Goal: Check status: Check status

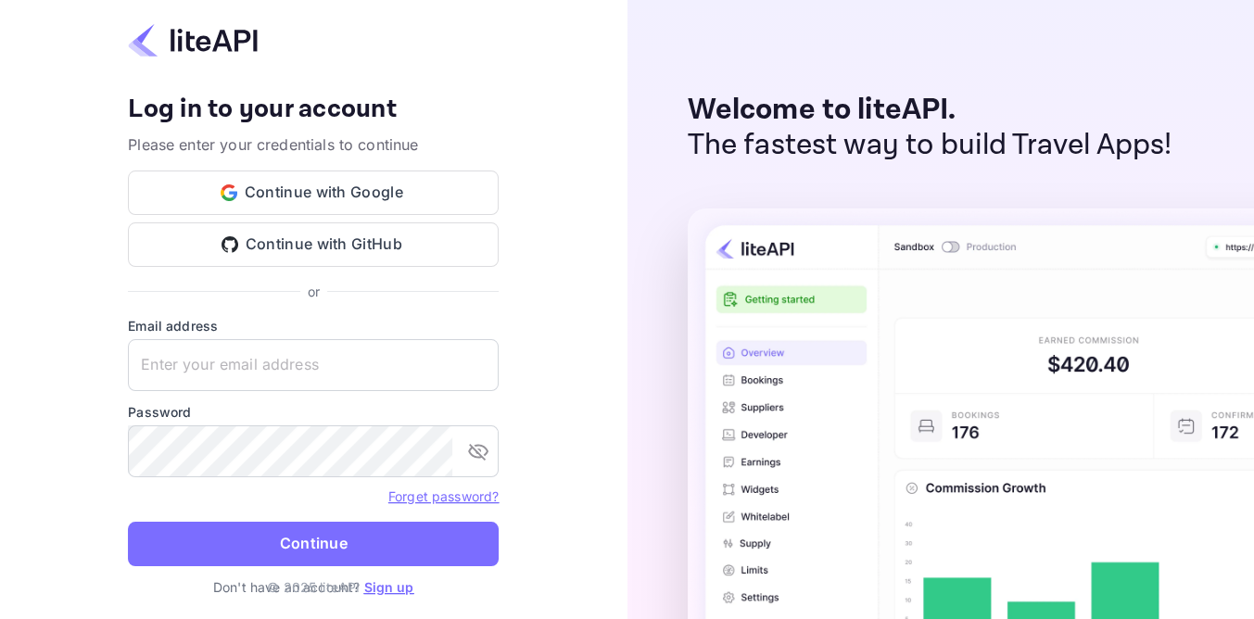
type input "[EMAIL_ADDRESS][DOMAIN_NAME]"
click at [128, 522] on button "Continue" at bounding box center [313, 544] width 371 height 45
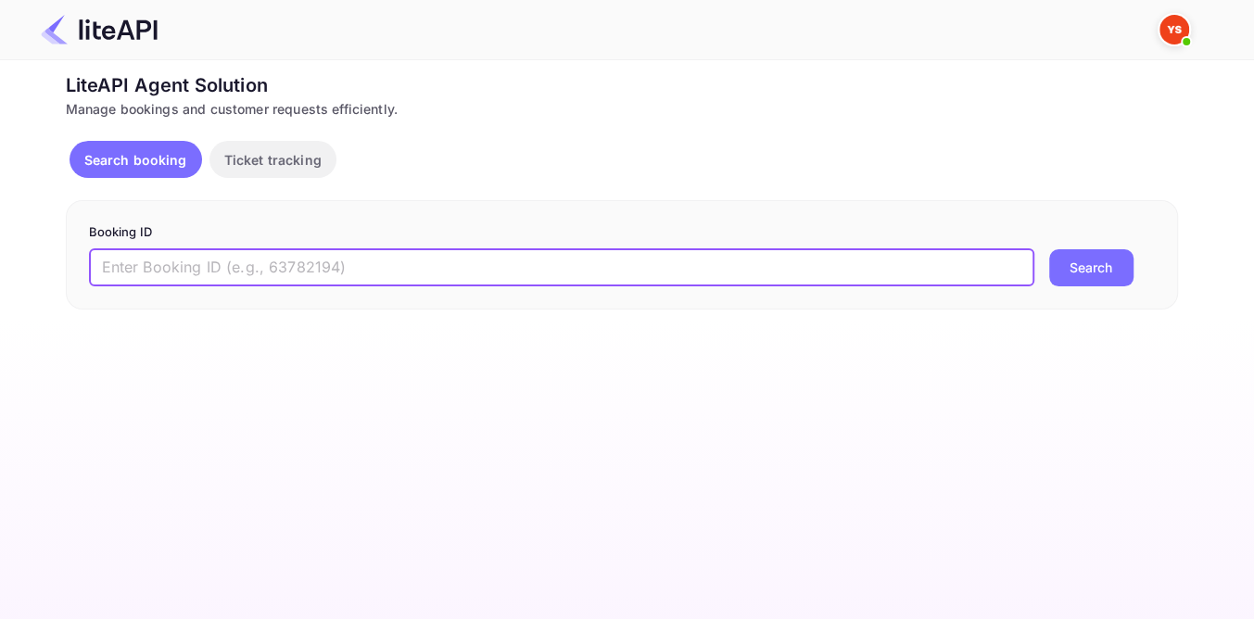
click at [436, 261] on input "text" at bounding box center [562, 267] width 946 height 37
paste input "8568140"
type input "8568140"
click at [1095, 274] on button "Search" at bounding box center [1092, 267] width 84 height 37
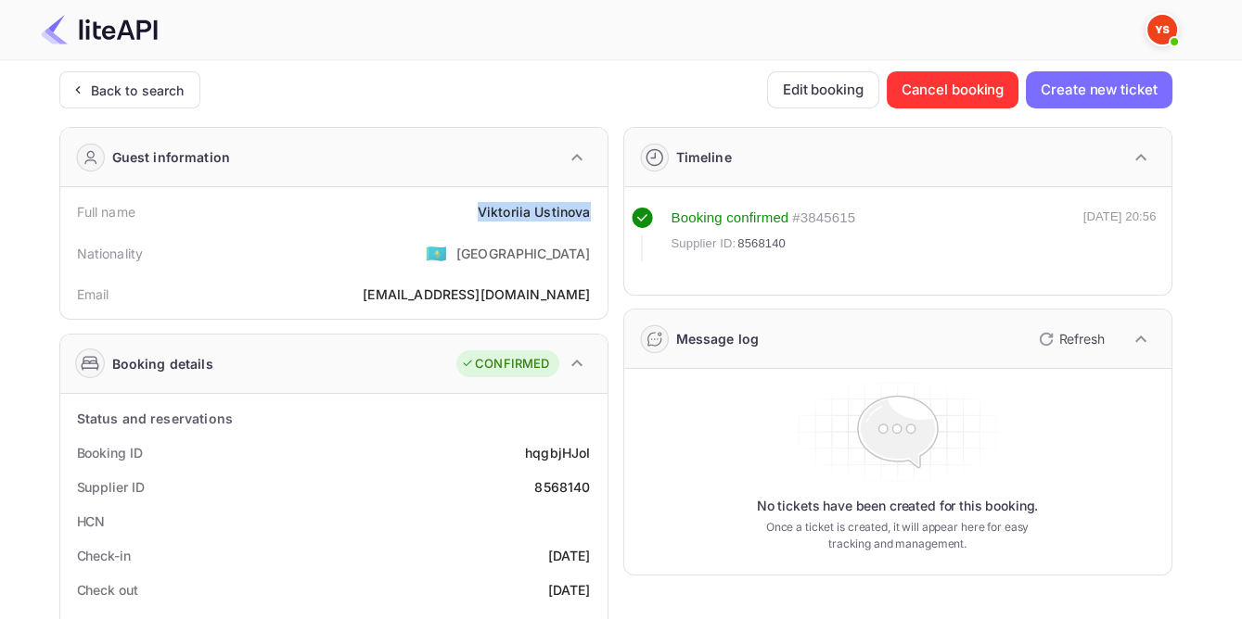
drag, startPoint x: 484, startPoint y: 204, endPoint x: 601, endPoint y: 211, distance: 117.1
click at [601, 211] on div "Full name [PERSON_NAME] Nationality 🇰🇿 [DEMOGRAPHIC_DATA] Email [EMAIL_ADDRESS]…" at bounding box center [333, 253] width 547 height 132
copy div "[PERSON_NAME]"
click at [565, 447] on div "hqgbjHJoI" at bounding box center [557, 452] width 65 height 19
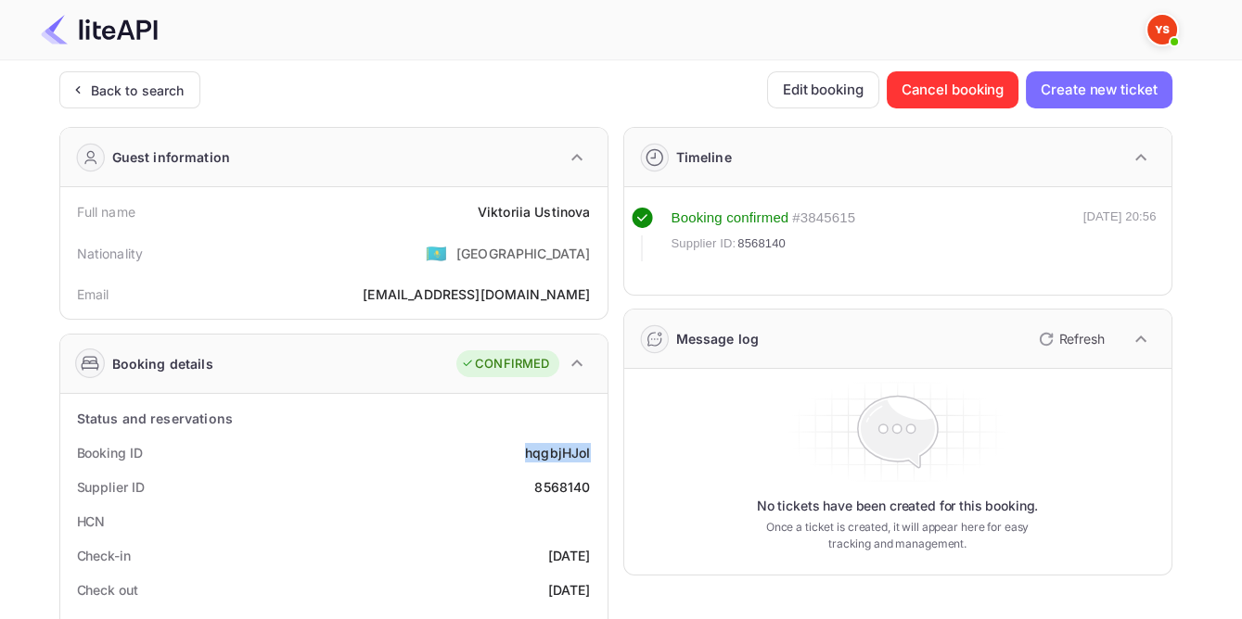
copy div "hqgbjHJoI"
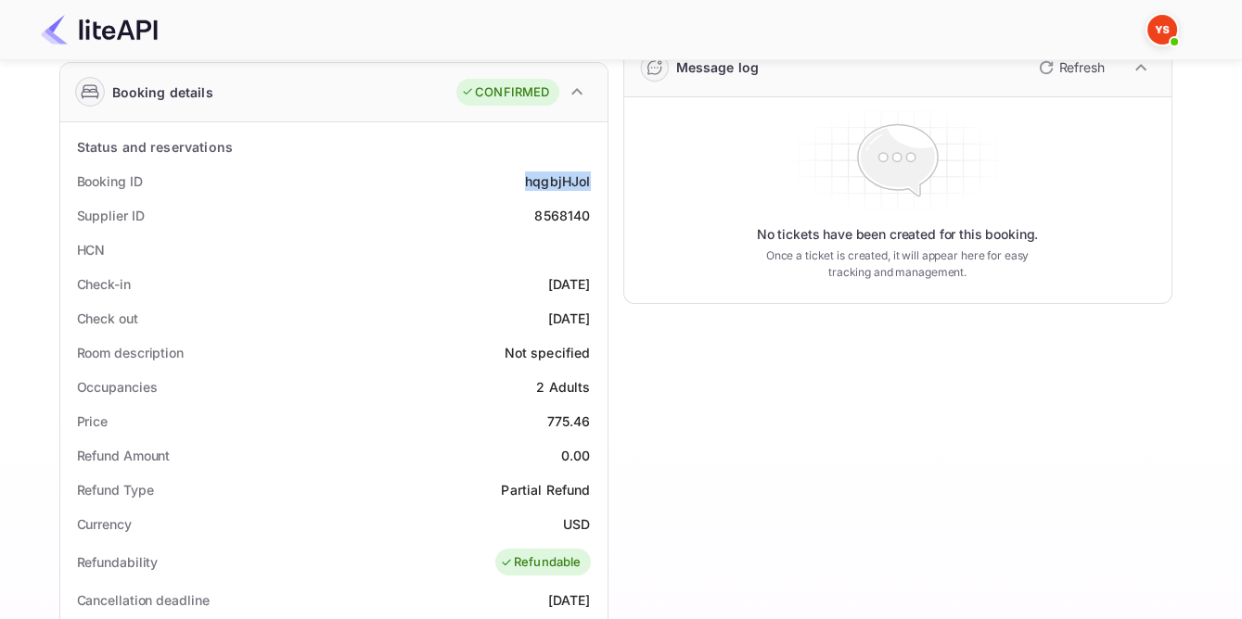
scroll to position [290, 0]
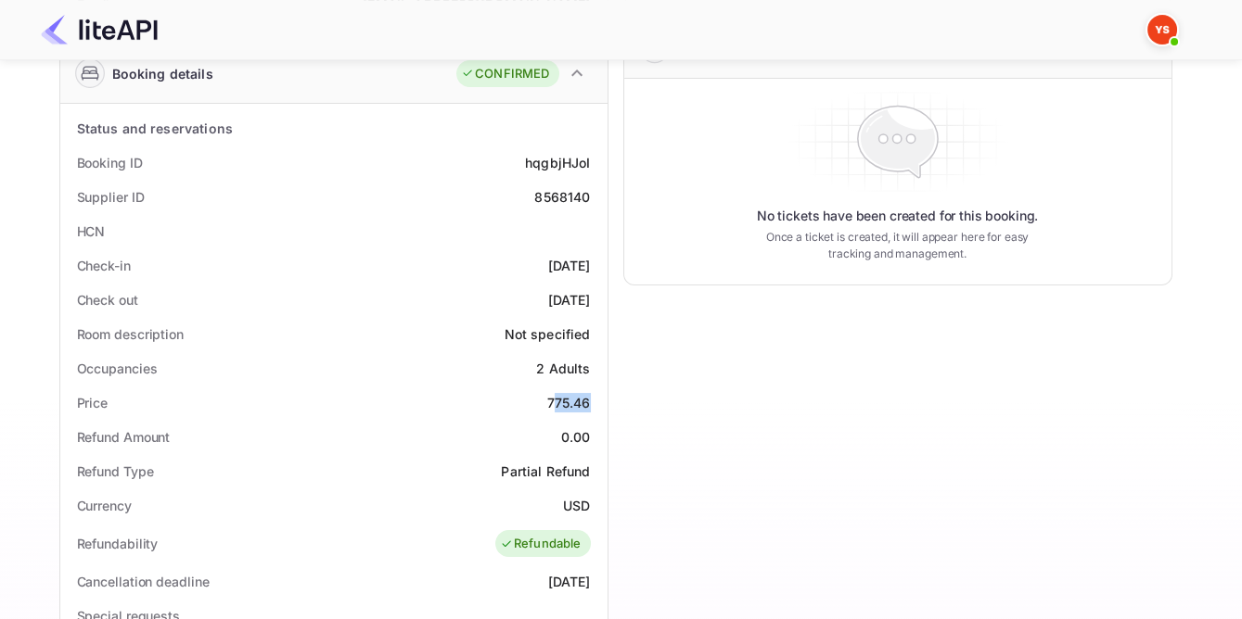
drag, startPoint x: 551, startPoint y: 398, endPoint x: 603, endPoint y: 401, distance: 52.0
click at [603, 401] on div "Status and reservations Booking ID hqgbjHJoI Supplier ID 8568140 HCN Check-in […" at bounding box center [333, 597] width 547 height 987
drag, startPoint x: 554, startPoint y: 401, endPoint x: 598, endPoint y: 401, distance: 44.5
click at [598, 401] on div "Price 775.46" at bounding box center [334, 403] width 532 height 34
copy div "775.46"
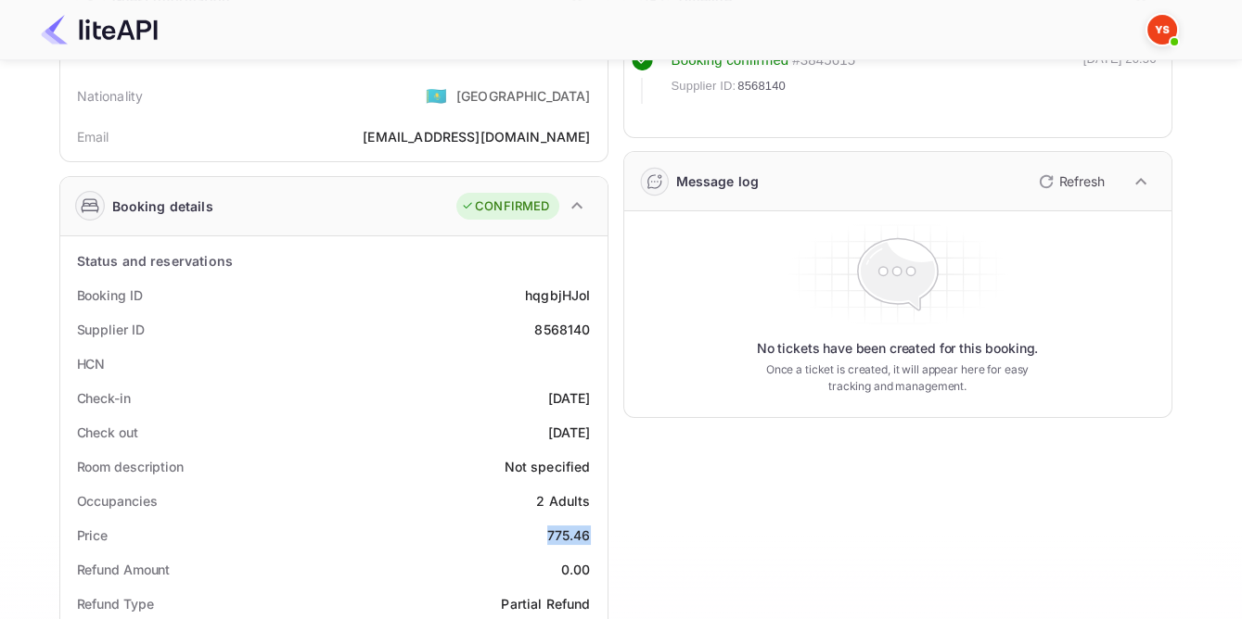
scroll to position [121, 0]
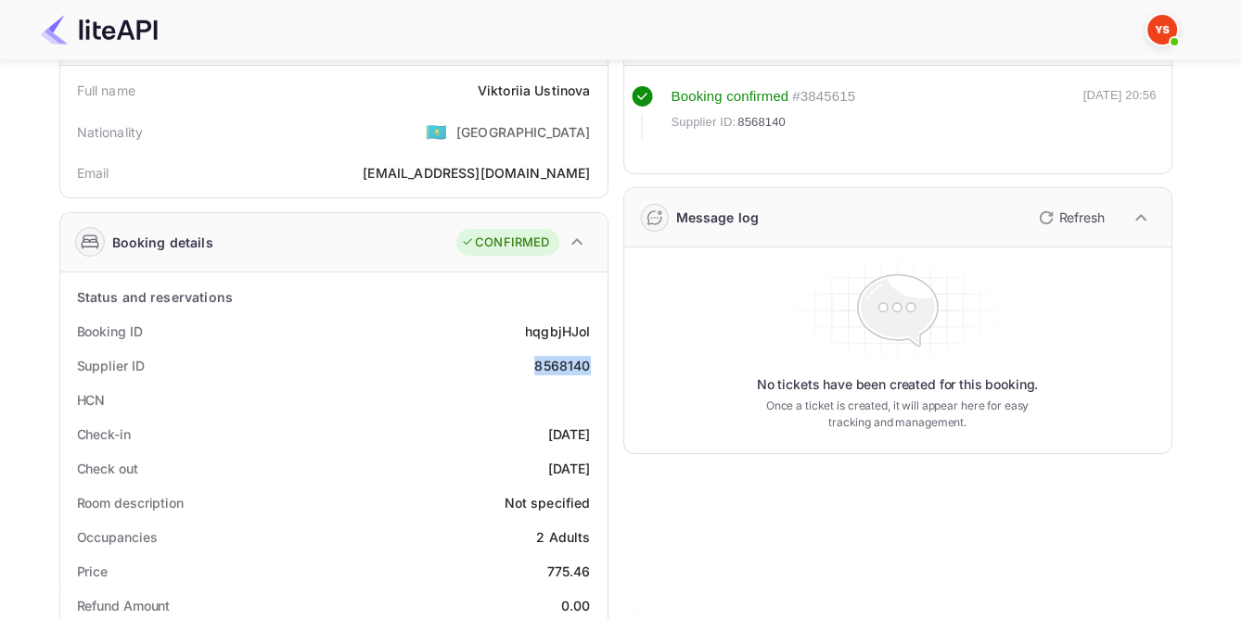
drag, startPoint x: 529, startPoint y: 361, endPoint x: 596, endPoint y: 359, distance: 66.8
click at [596, 359] on div "Supplier ID 8568140" at bounding box center [334, 366] width 532 height 34
copy div "8568140"
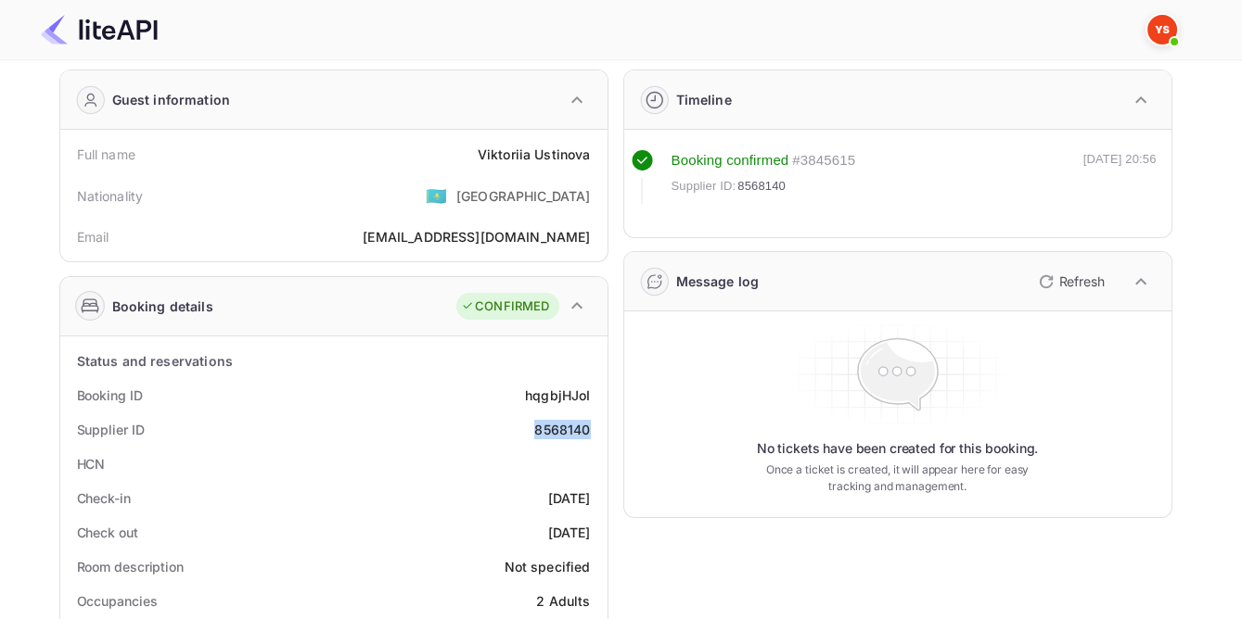
scroll to position [0, 0]
